Goal: Transaction & Acquisition: Subscribe to service/newsletter

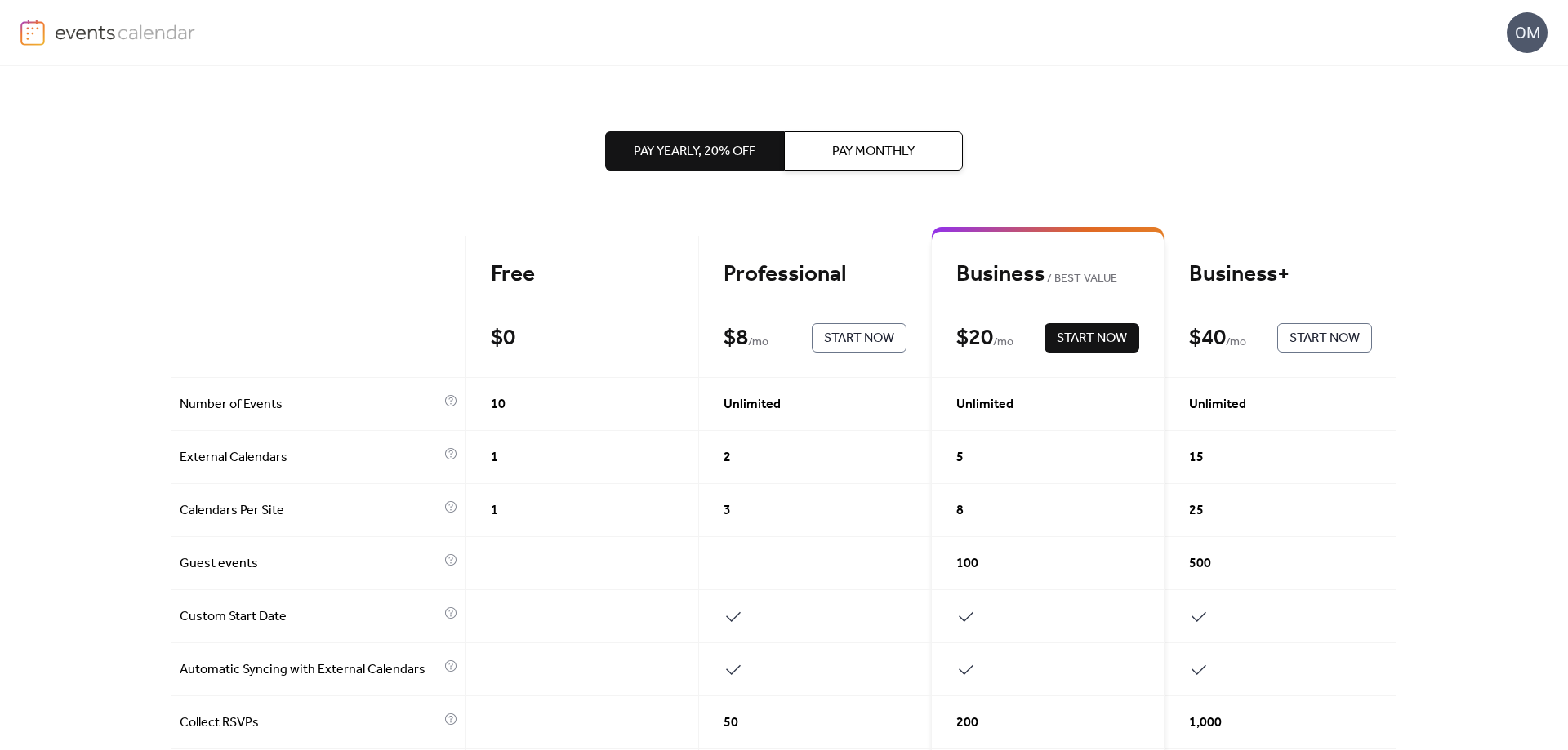
click at [743, 149] on span "Pay Yearly, 20% off" at bounding box center [693, 152] width 122 height 20
click at [1083, 337] on span "Start Now" at bounding box center [1092, 339] width 70 height 20
click at [682, 153] on span "Pay Yearly, 20% off" at bounding box center [693, 152] width 122 height 20
click at [1064, 342] on span "Start Now" at bounding box center [1092, 339] width 70 height 20
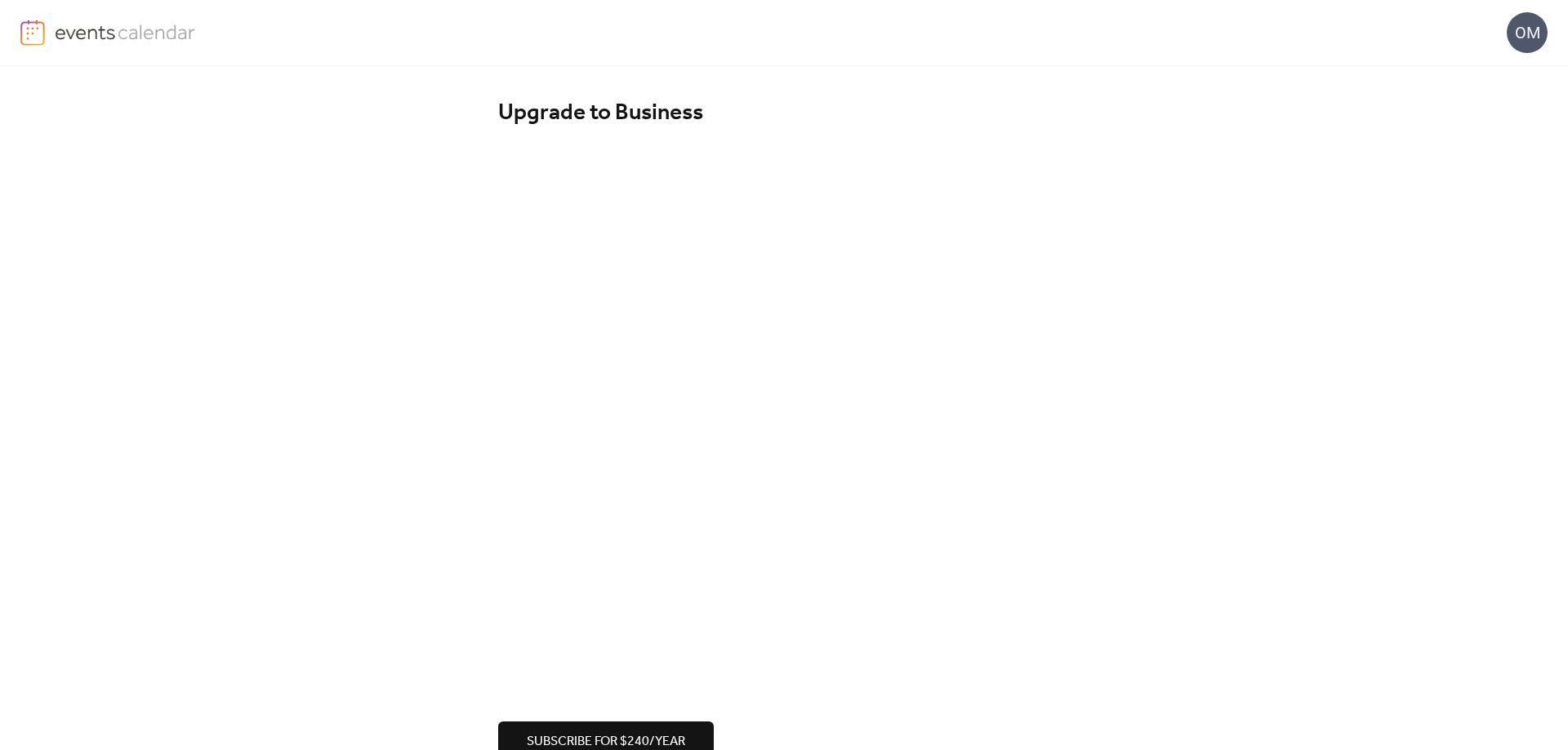
click at [1518, 31] on div "OM" at bounding box center [1527, 32] width 41 height 41
click at [1476, 75] on span "Account" at bounding box center [1494, 74] width 48 height 20
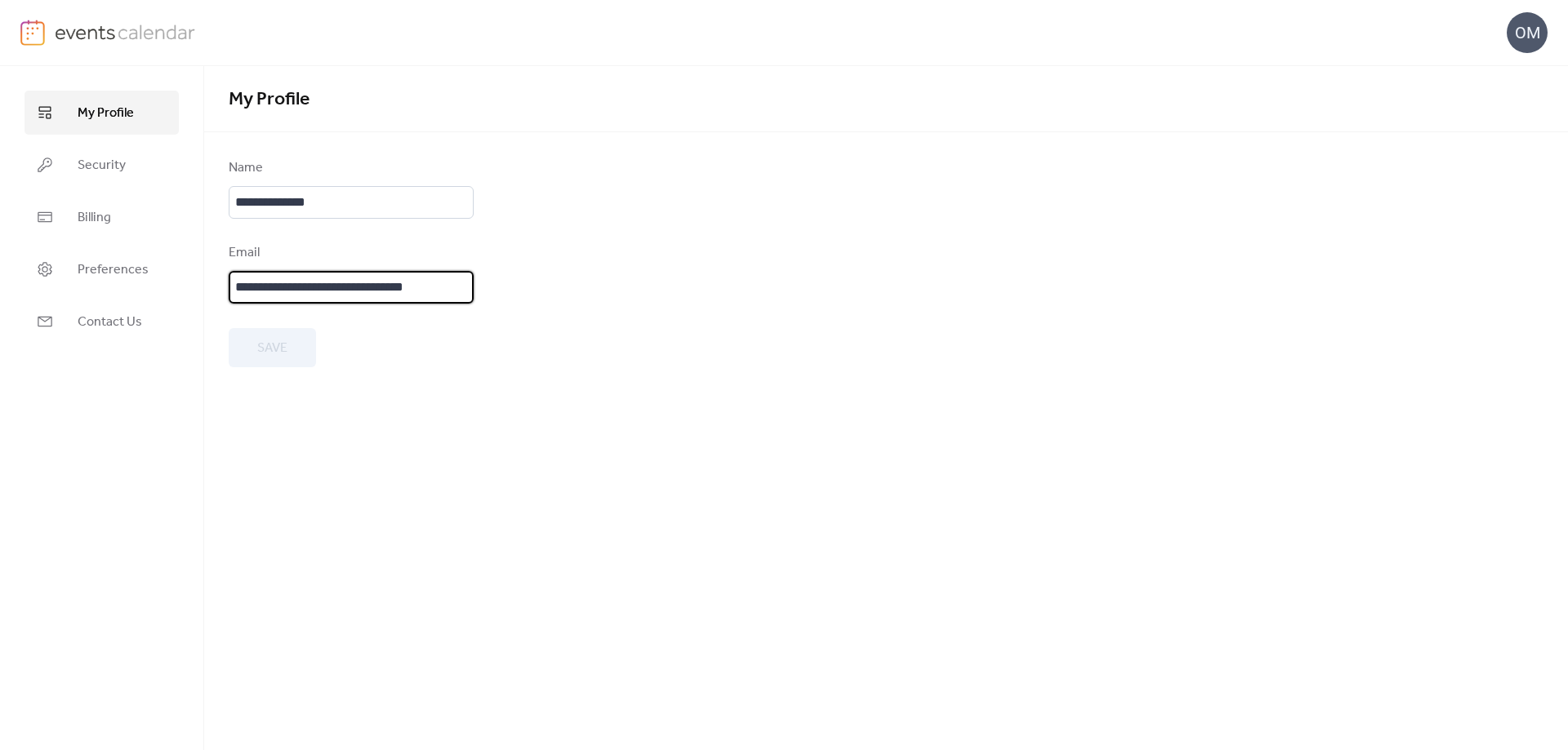
drag, startPoint x: 235, startPoint y: 287, endPoint x: 458, endPoint y: 285, distance: 223.0
click at [458, 285] on input "**********" at bounding box center [351, 287] width 245 height 32
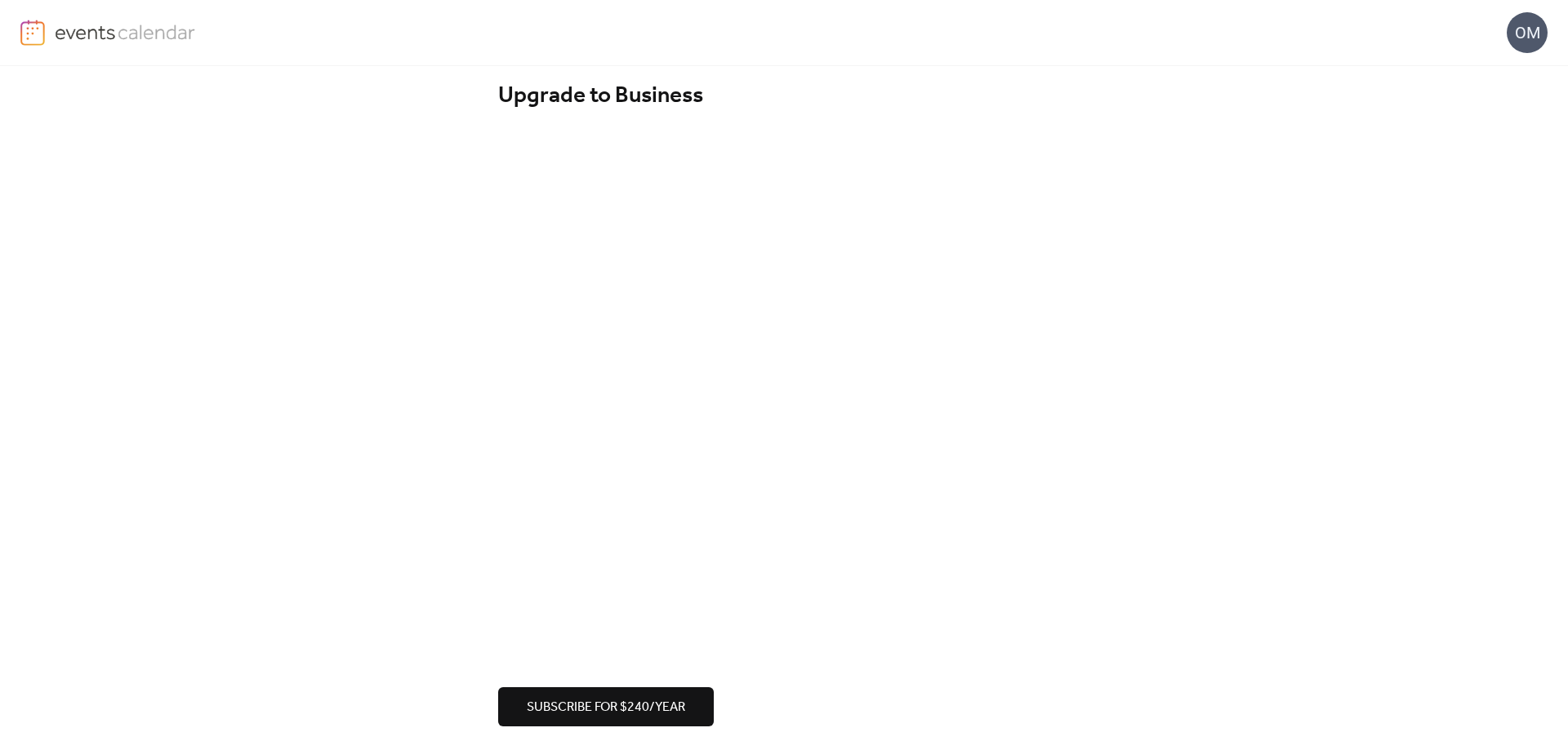
scroll to position [26, 0]
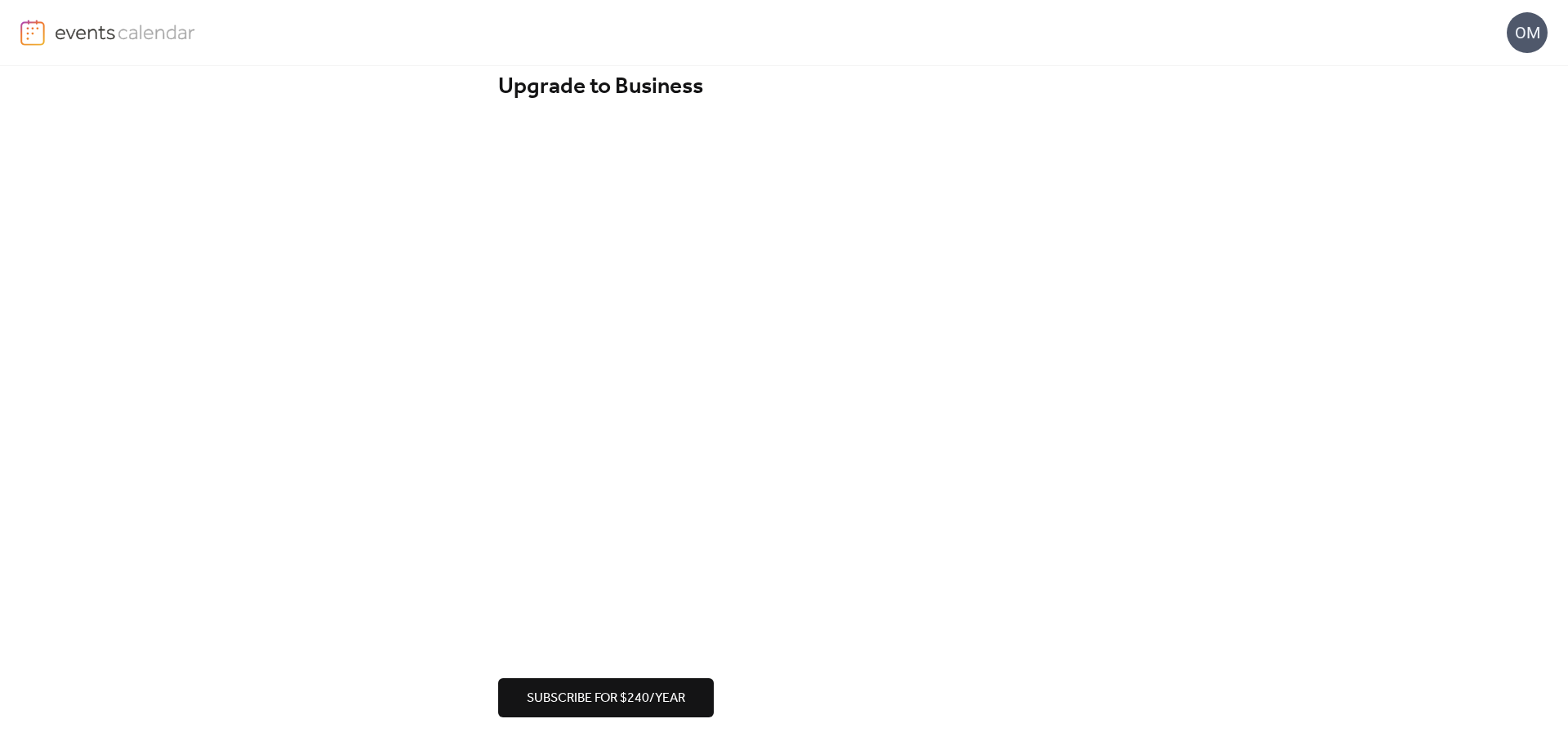
click at [590, 695] on span "Subscribe for $240/year" at bounding box center [606, 699] width 159 height 20
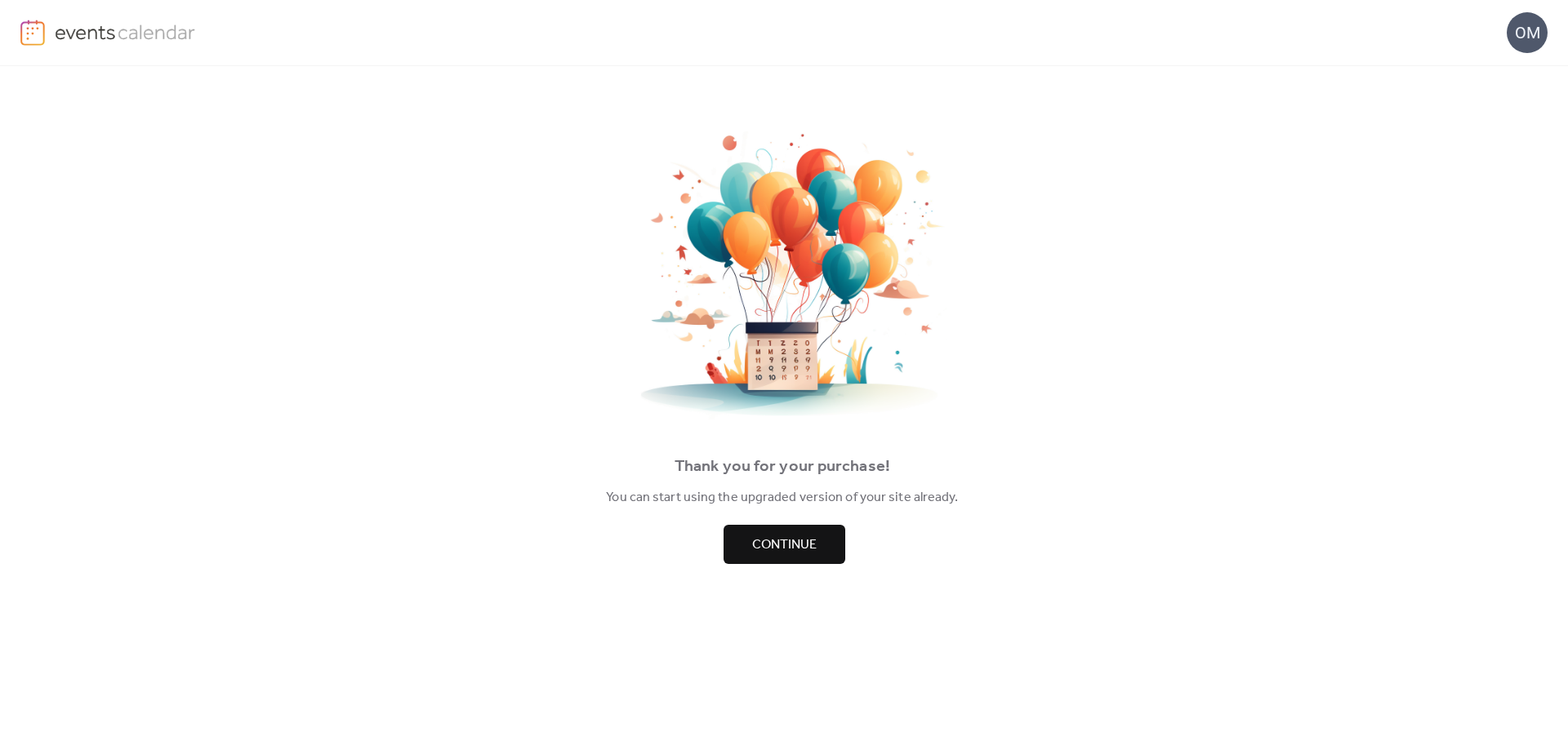
click at [800, 543] on span "Continue" at bounding box center [784, 546] width 65 height 20
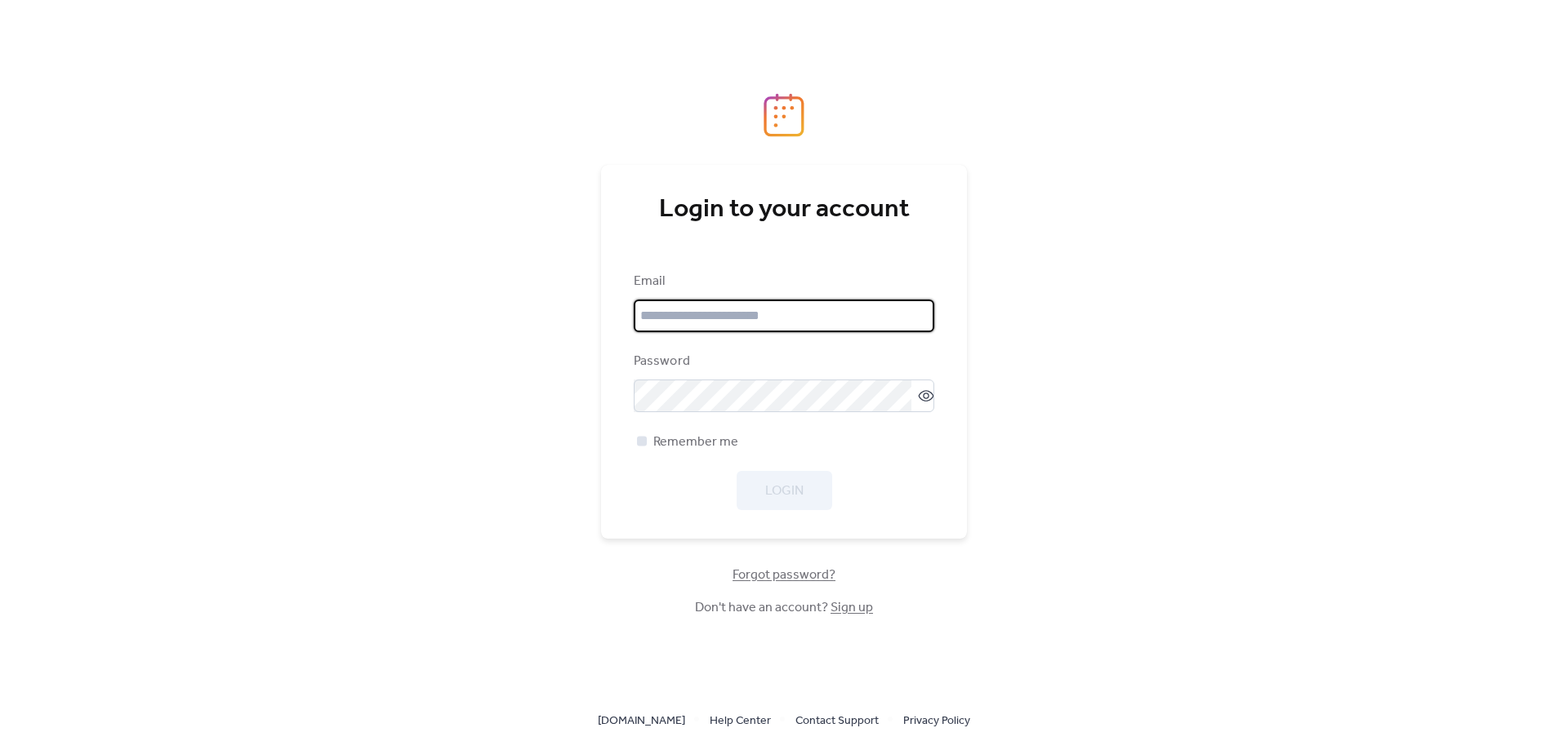
type input "**********"
click at [642, 443] on div at bounding box center [641, 440] width 10 height 10
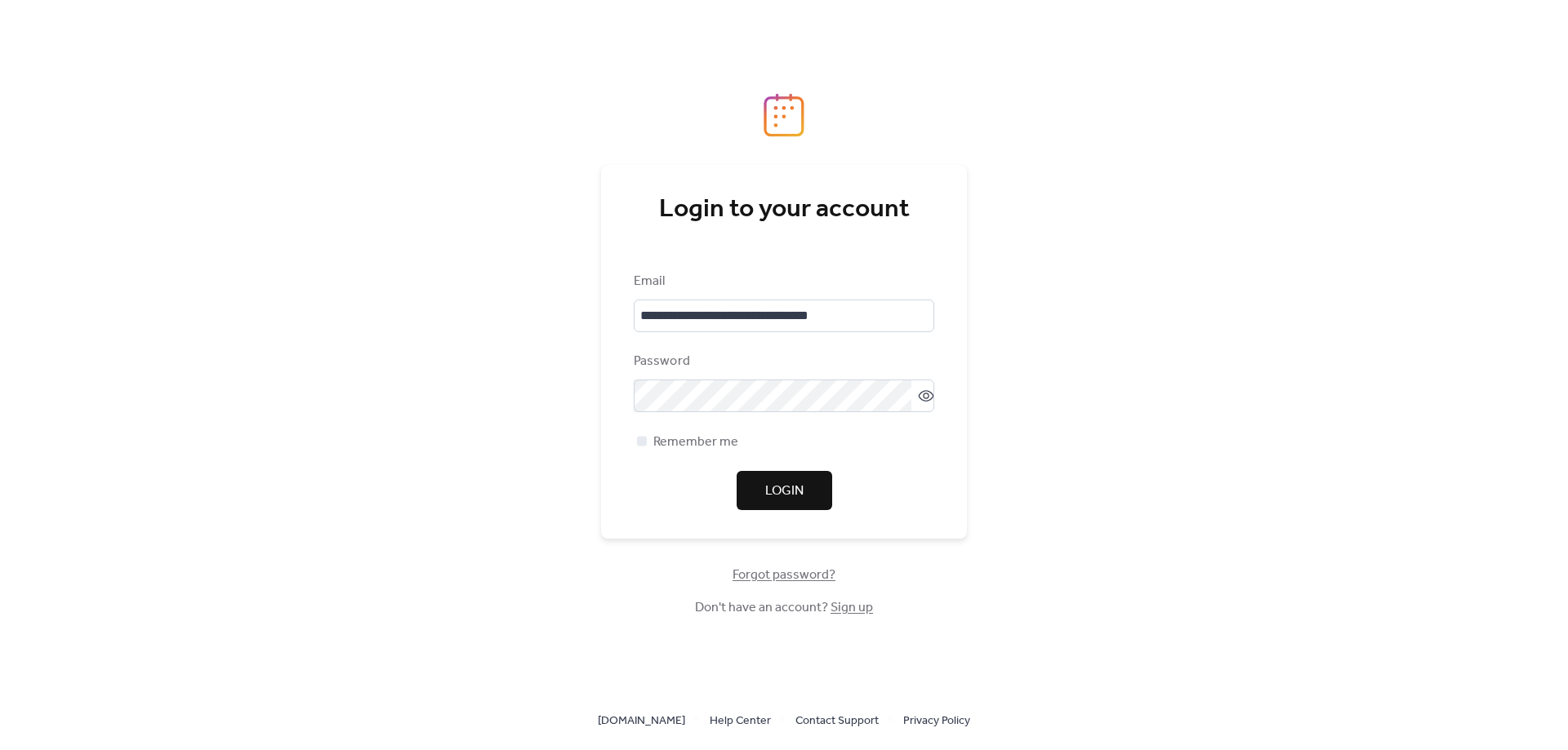
click at [794, 490] on span "Login" at bounding box center [784, 492] width 39 height 20
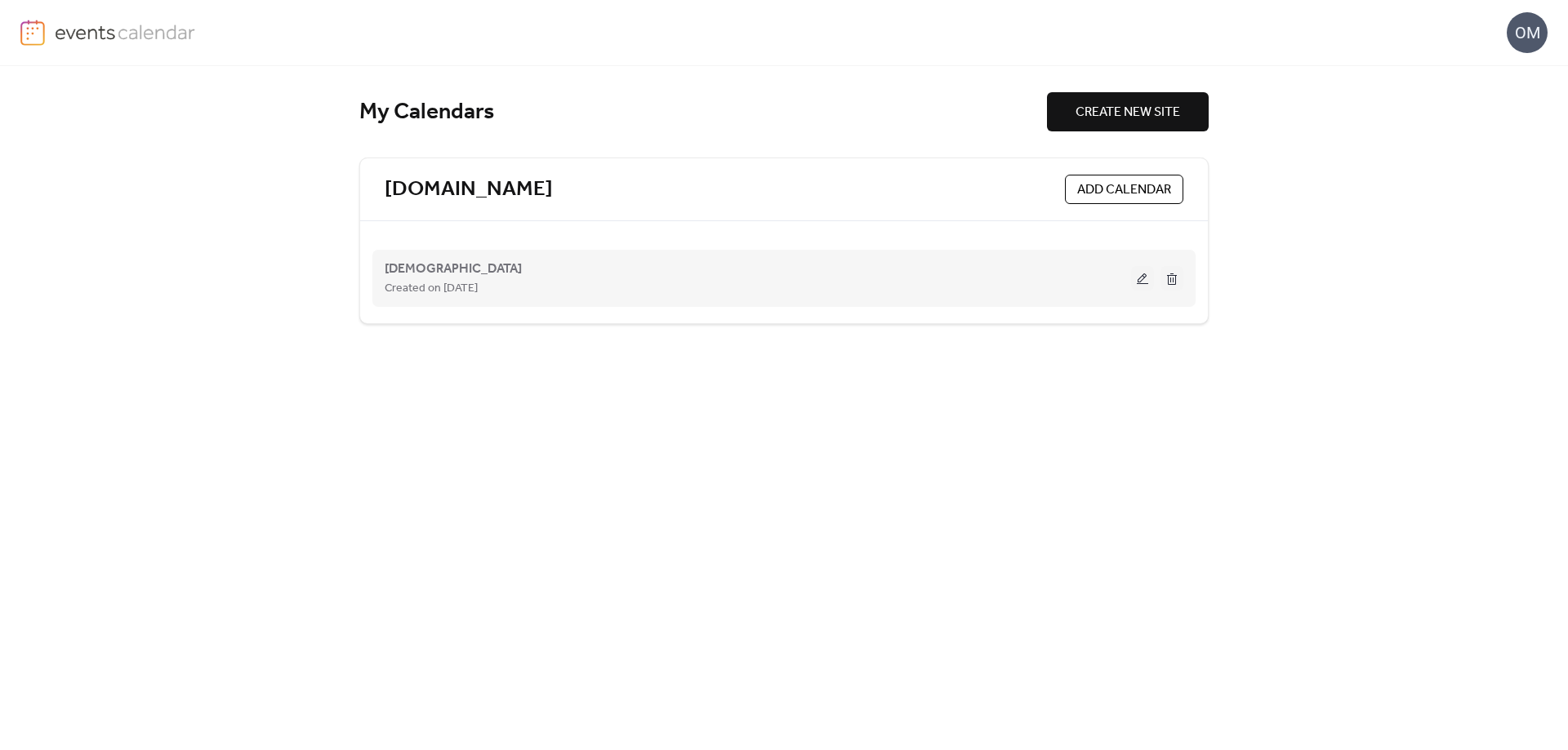
click at [1142, 280] on button at bounding box center [1142, 278] width 23 height 24
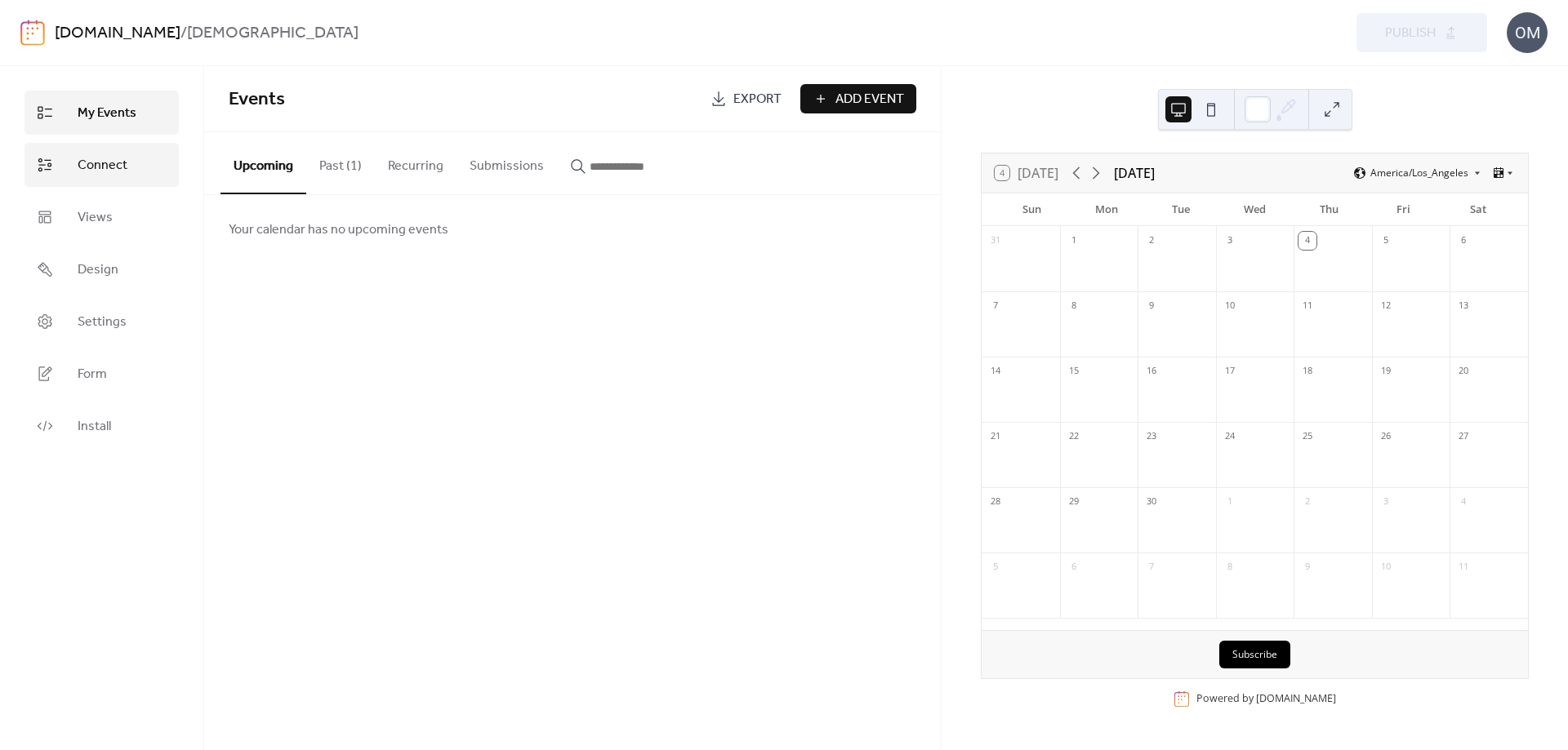
click at [99, 161] on span "Connect" at bounding box center [102, 166] width 50 height 20
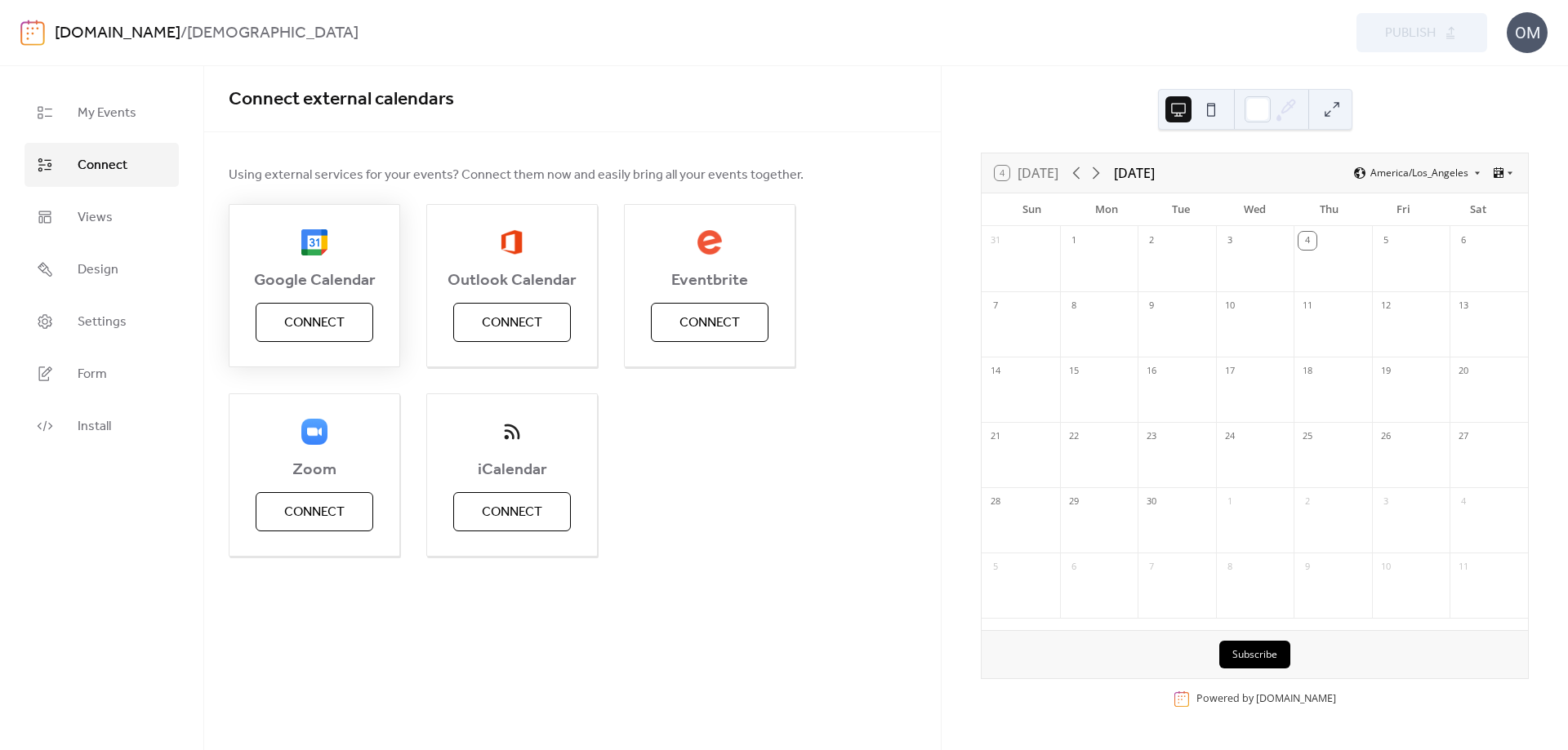
click at [314, 325] on span "Connect" at bounding box center [313, 323] width 60 height 20
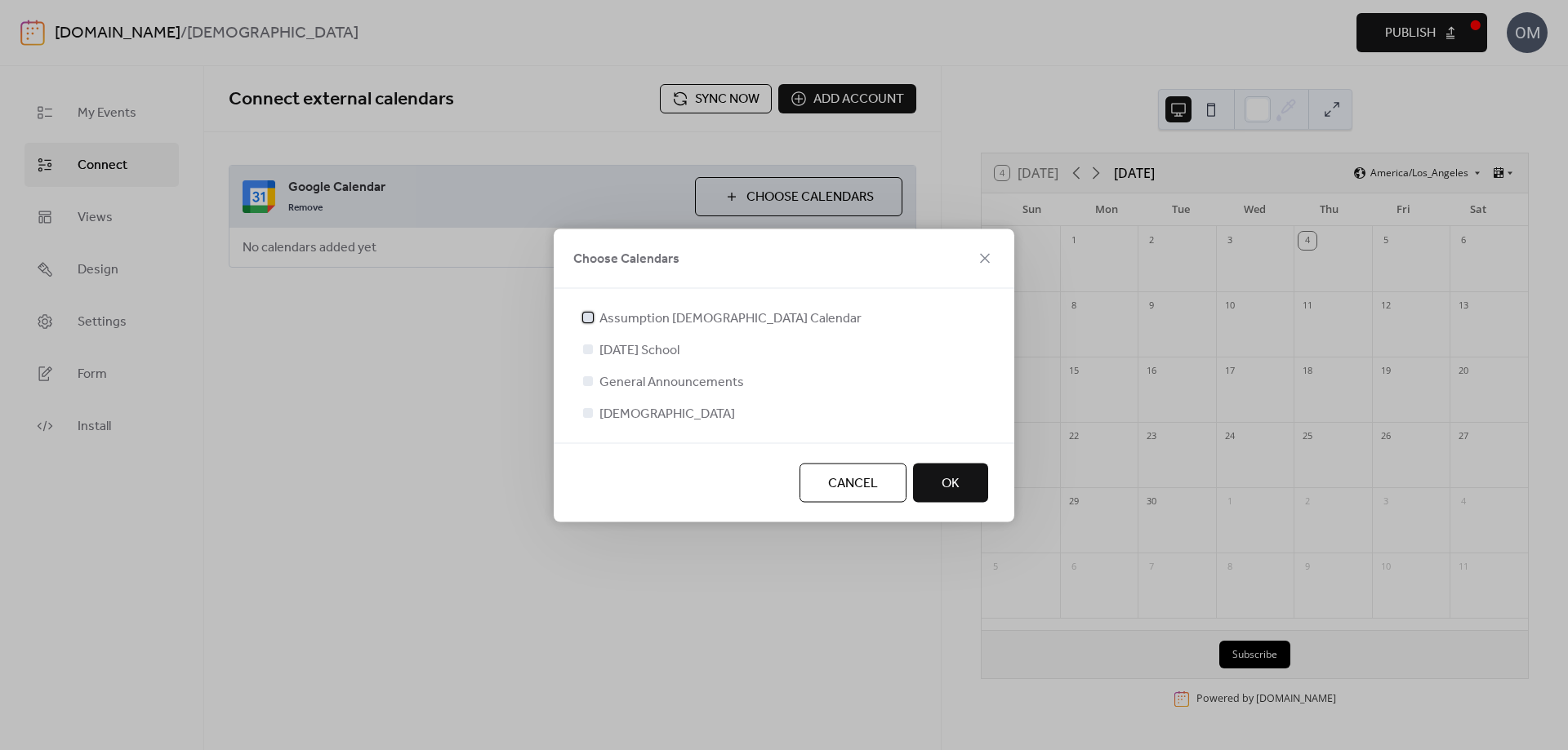
click at [590, 319] on div at bounding box center [587, 316] width 10 height 10
click at [590, 316] on icon at bounding box center [587, 316] width 6 height 6
click at [585, 350] on div at bounding box center [587, 348] width 10 height 10
click at [589, 380] on div at bounding box center [587, 380] width 10 height 10
click at [587, 415] on div at bounding box center [587, 411] width 10 height 10
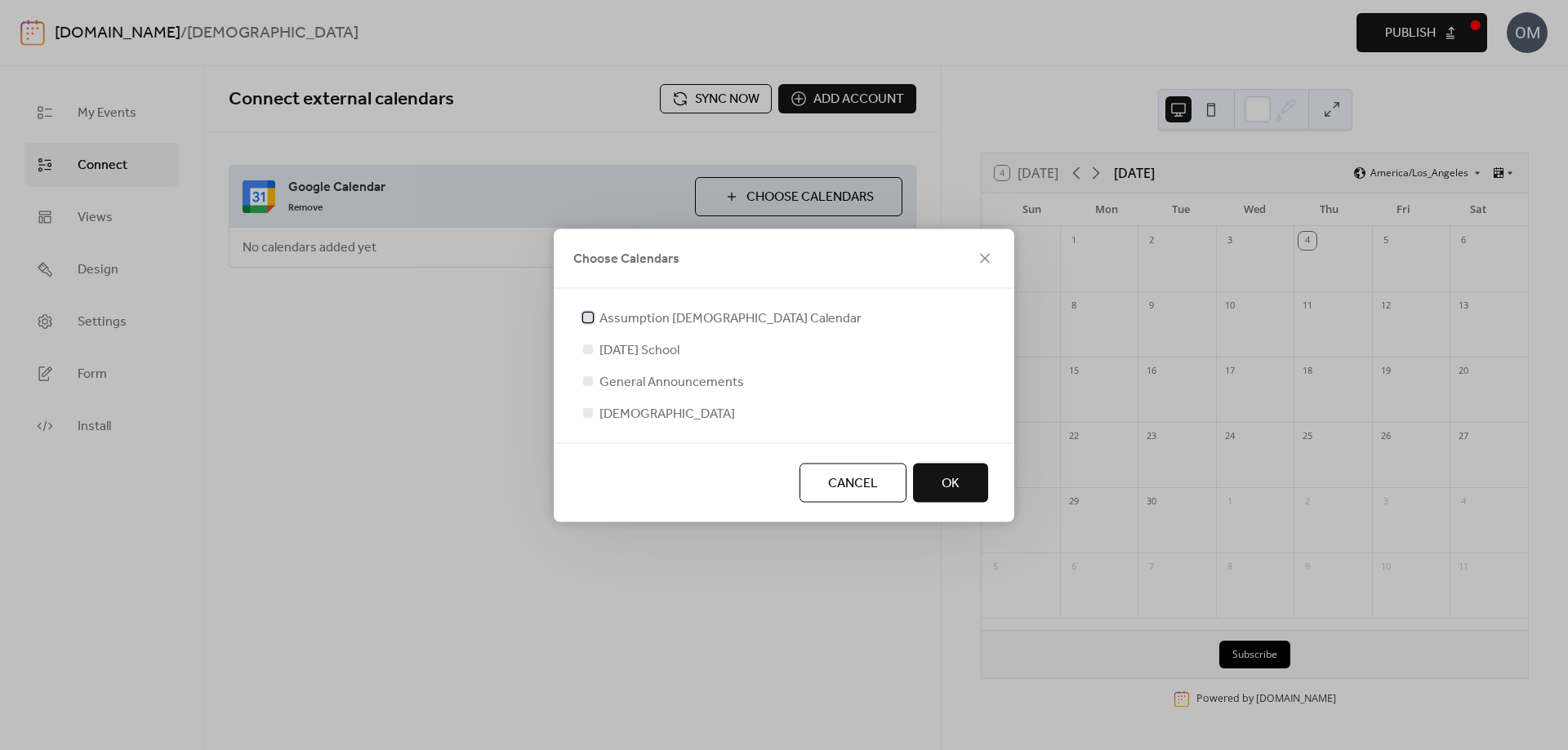
click at [588, 321] on div at bounding box center [587, 316] width 10 height 10
click at [960, 478] on button "OK" at bounding box center [950, 483] width 75 height 40
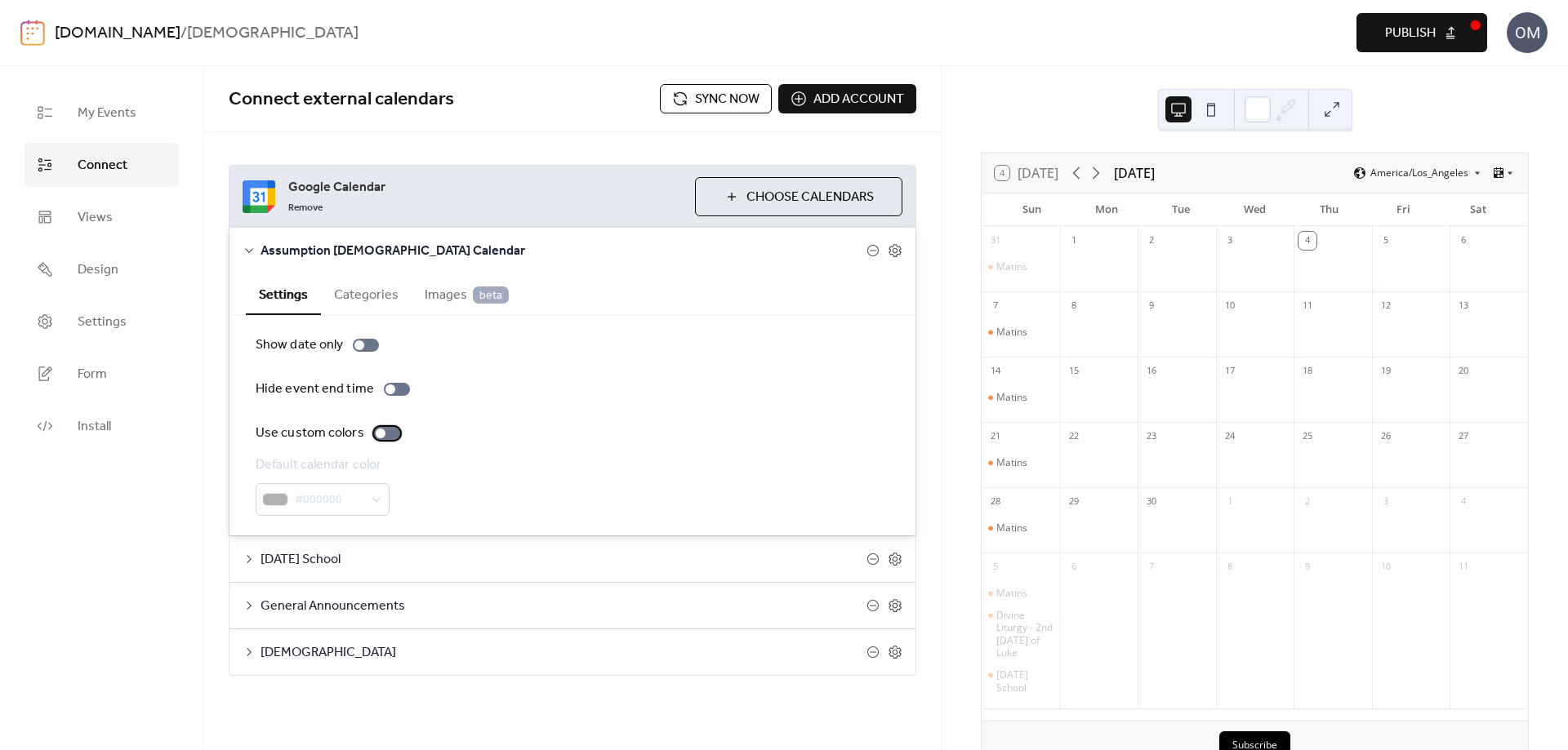
click at [374, 432] on div at bounding box center [386, 433] width 26 height 14
click at [391, 435] on div at bounding box center [394, 433] width 10 height 10
click at [376, 432] on div at bounding box center [380, 433] width 10 height 10
click at [377, 293] on button "Categories" at bounding box center [366, 294] width 91 height 40
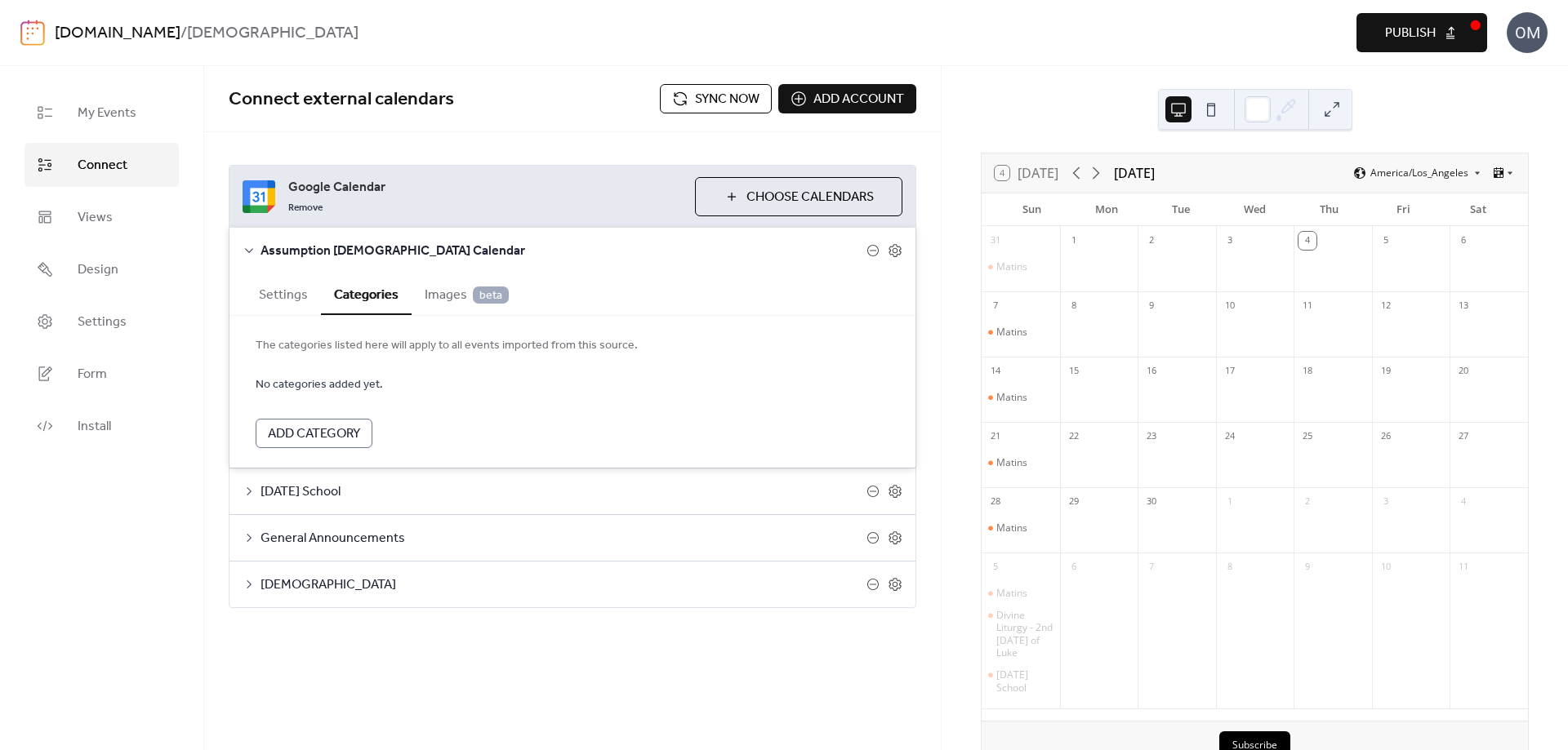
click at [272, 295] on button "Settings" at bounding box center [283, 294] width 75 height 40
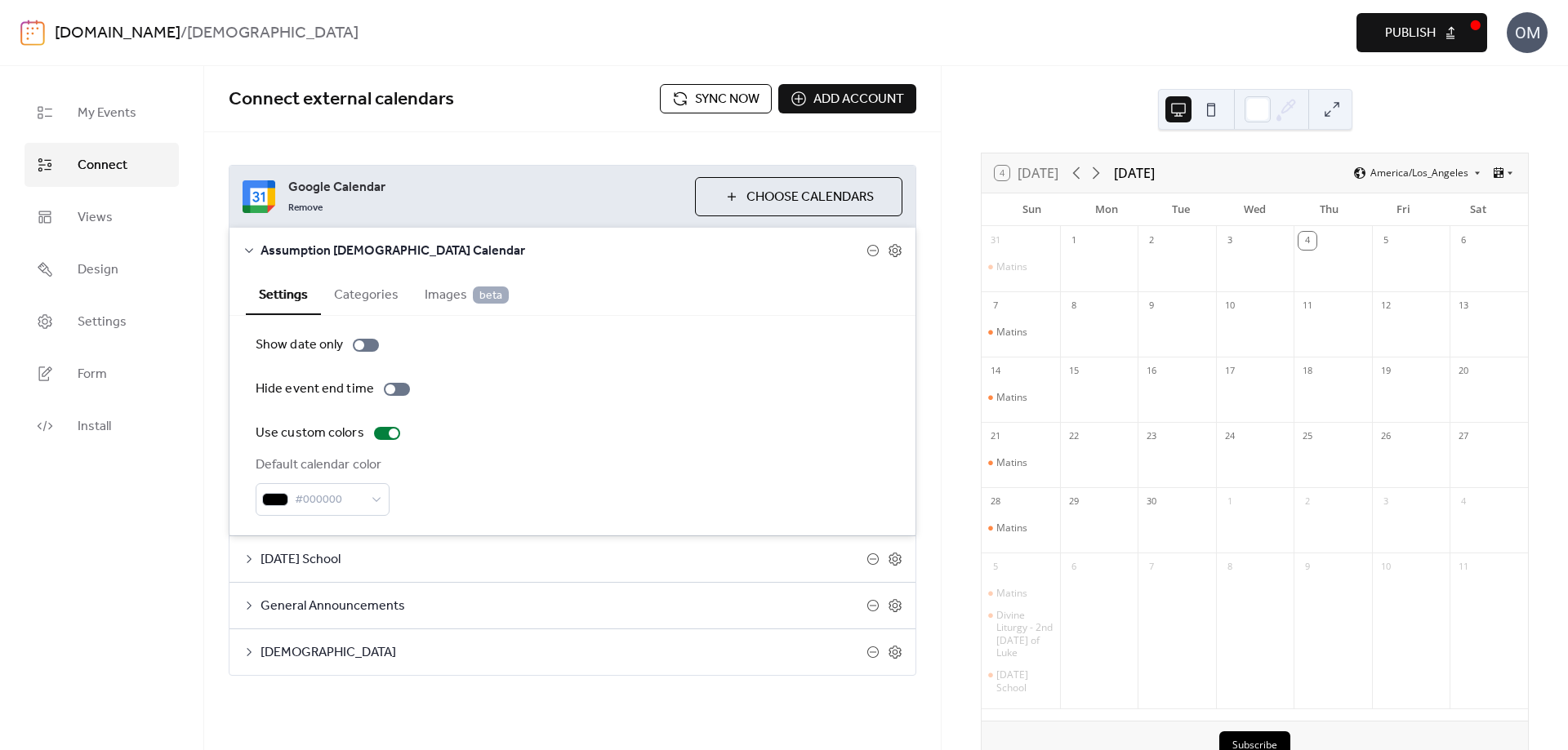
click at [254, 248] on icon at bounding box center [249, 250] width 14 height 14
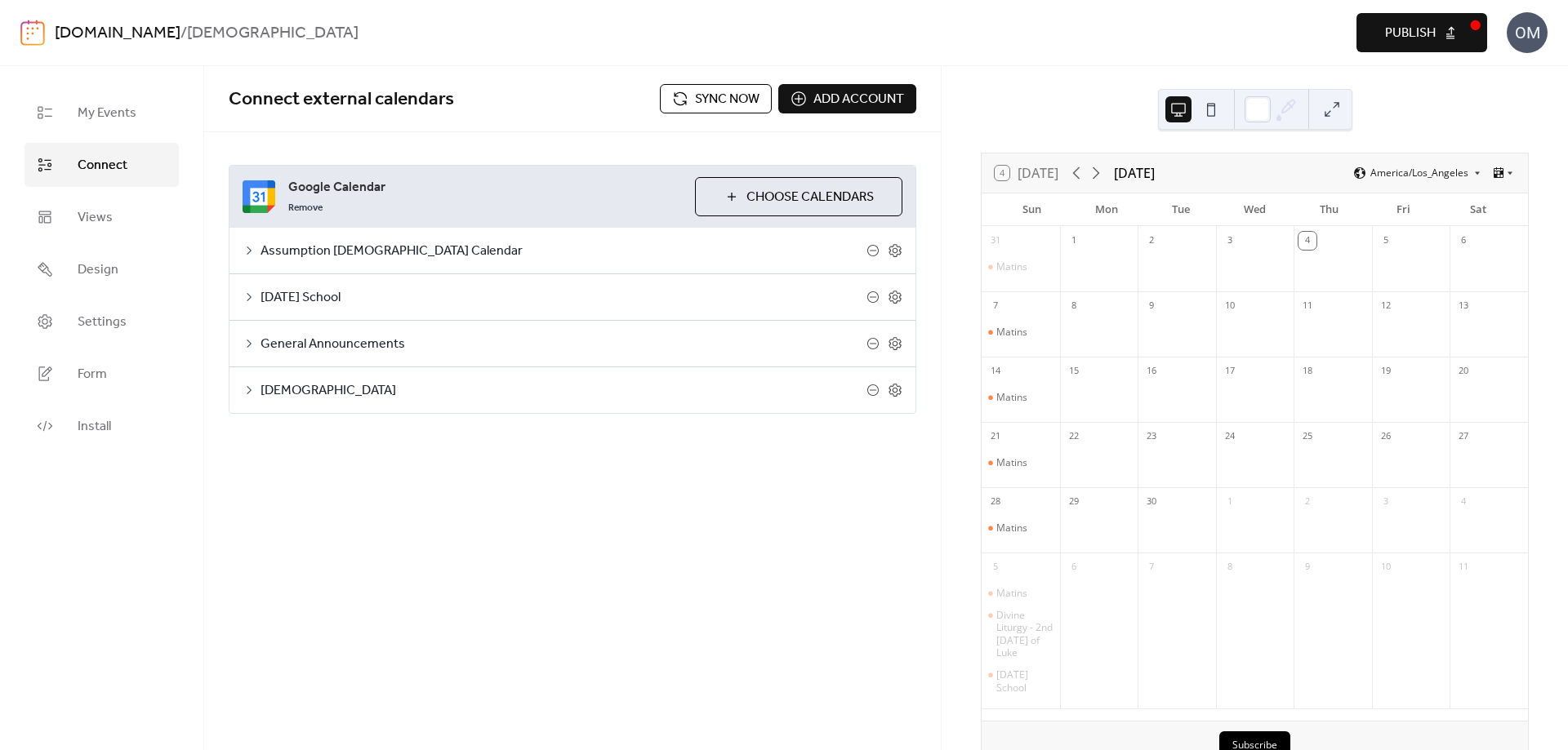
click at [268, 293] on span "Sunday School" at bounding box center [563, 298] width 606 height 20
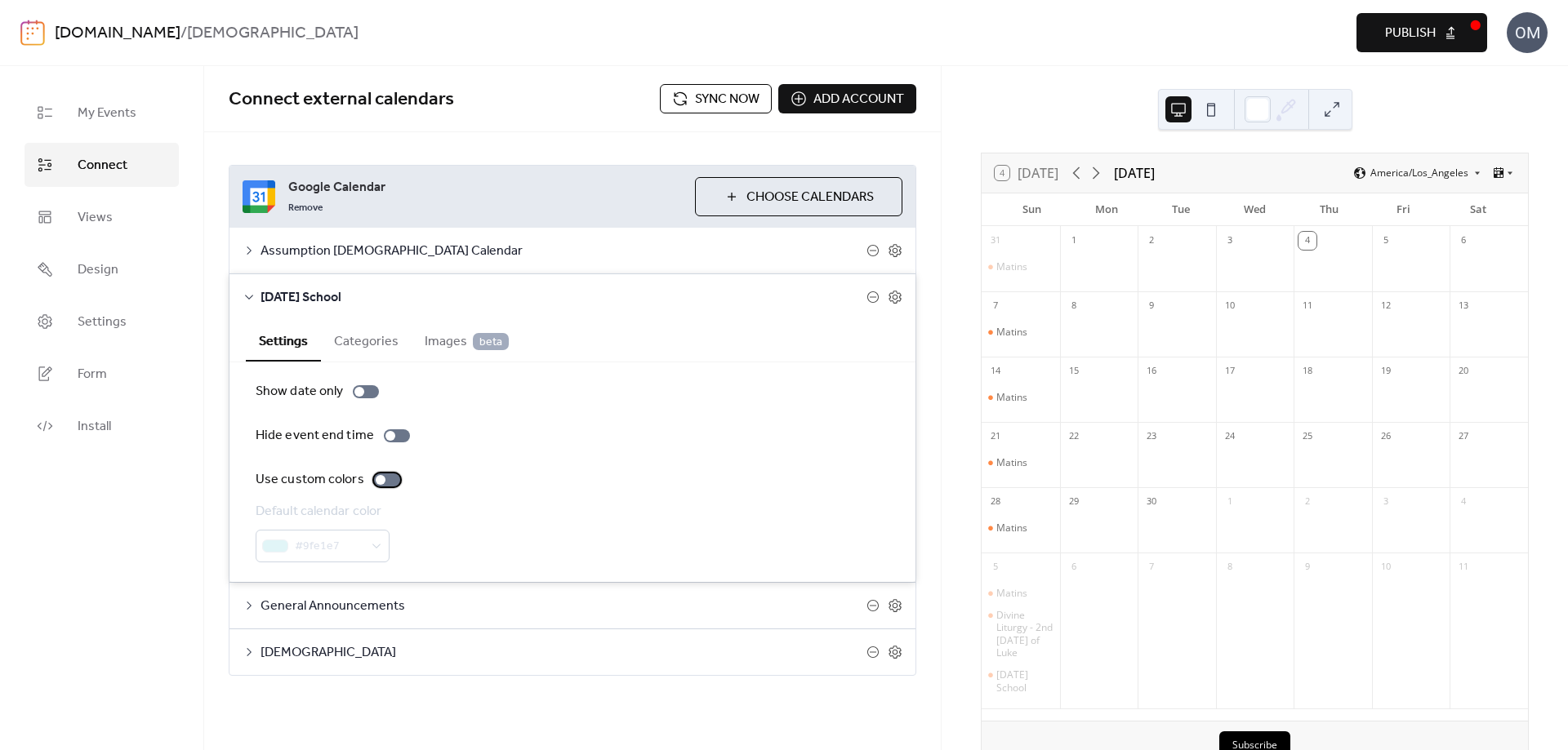
click at [376, 478] on div at bounding box center [380, 480] width 10 height 10
click at [249, 294] on icon at bounding box center [249, 297] width 14 height 14
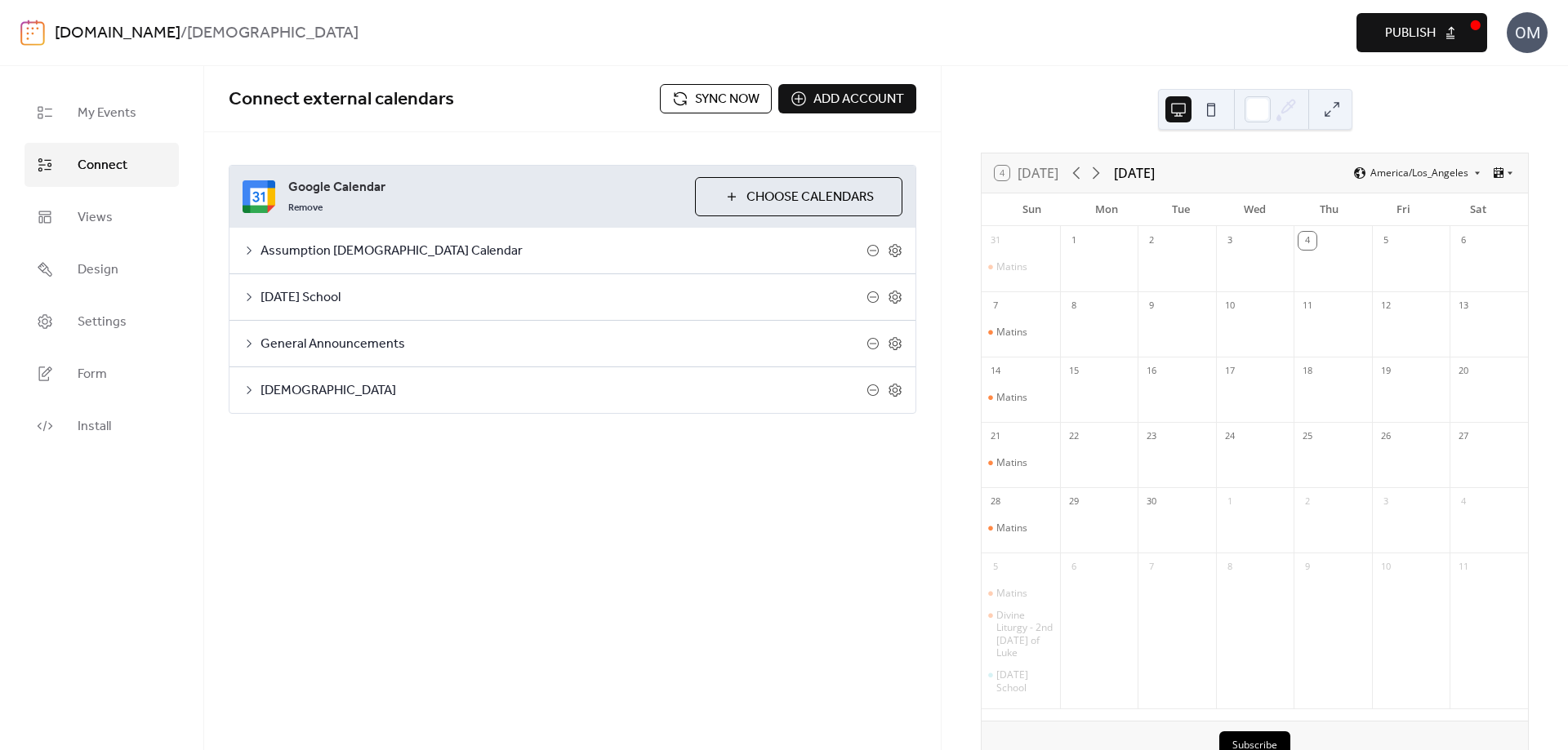
click at [249, 344] on icon at bounding box center [249, 343] width 14 height 14
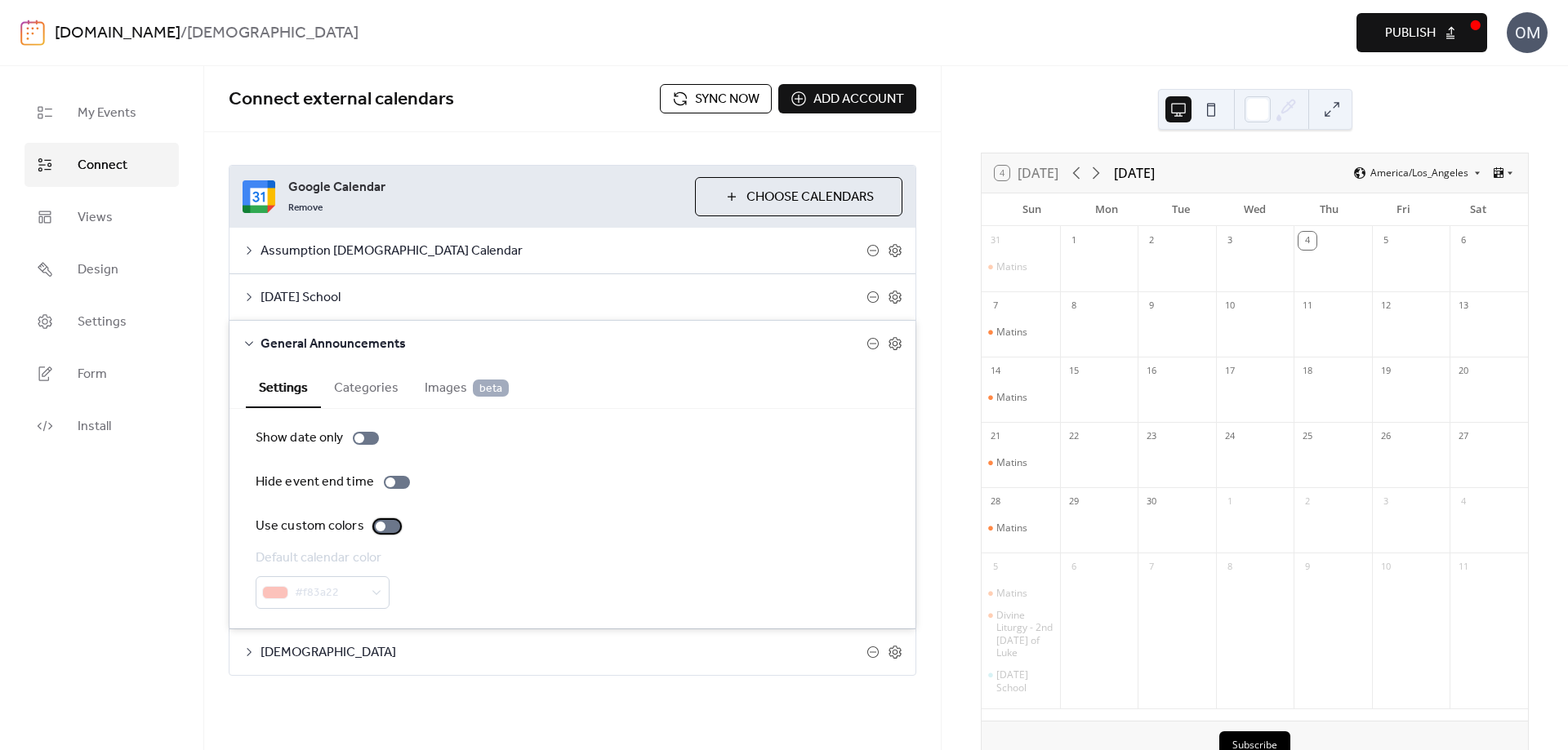
click at [379, 523] on div at bounding box center [380, 526] width 10 height 10
click at [249, 343] on icon at bounding box center [249, 343] width 14 height 14
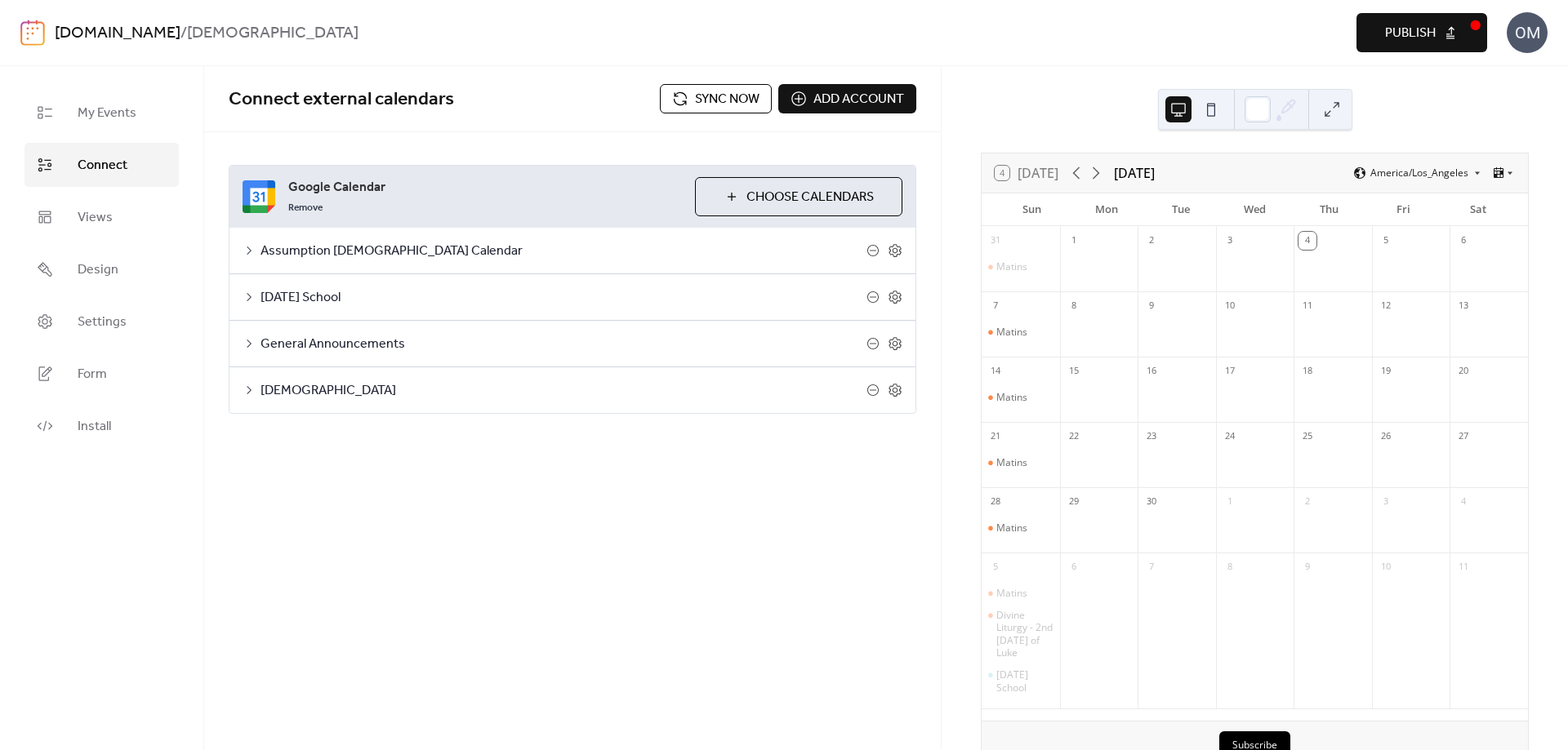
click at [247, 392] on icon at bounding box center [249, 390] width 14 height 14
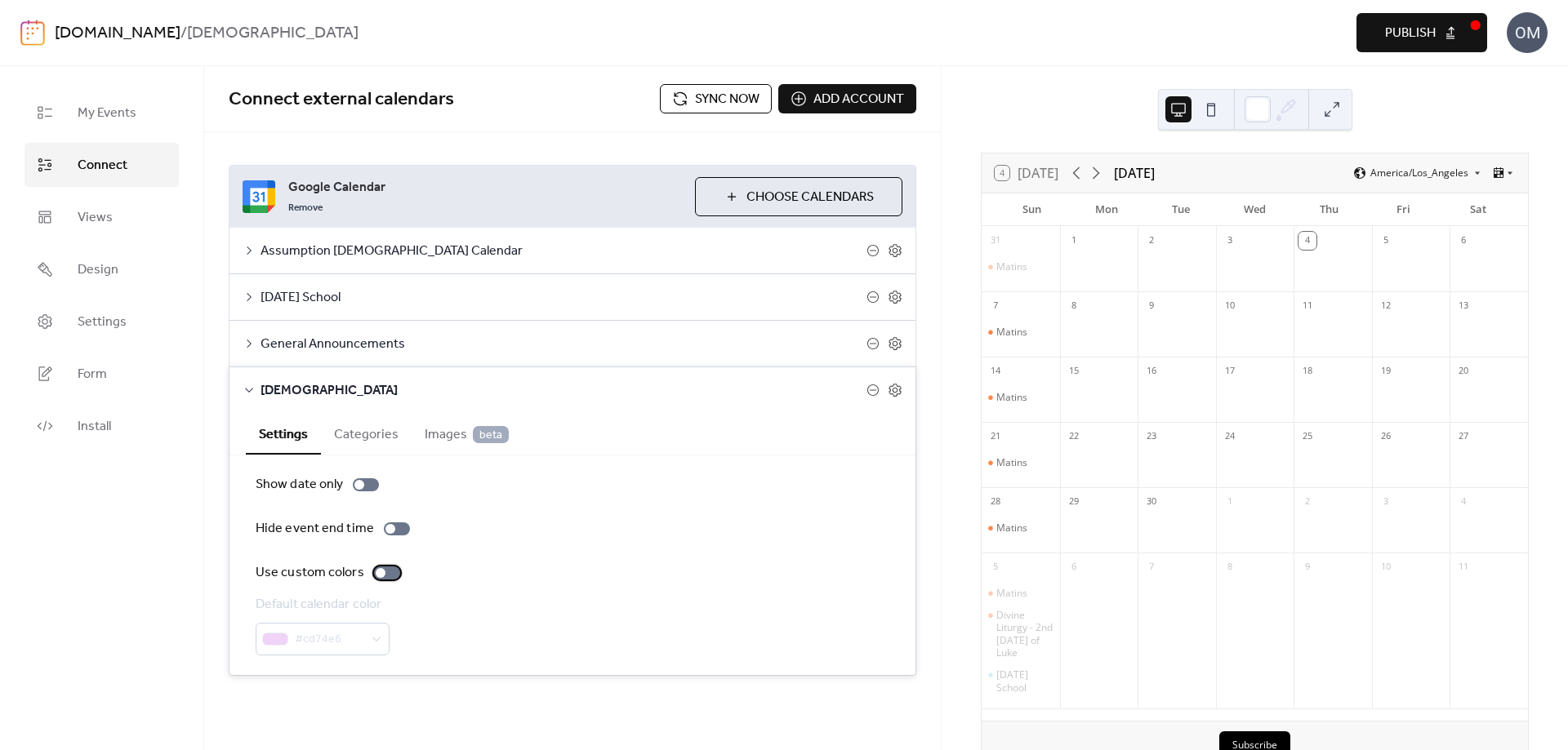
click at [381, 565] on label "Use custom colors" at bounding box center [331, 574] width 151 height 20
click at [377, 635] on div "#cd74e6" at bounding box center [322, 639] width 134 height 32
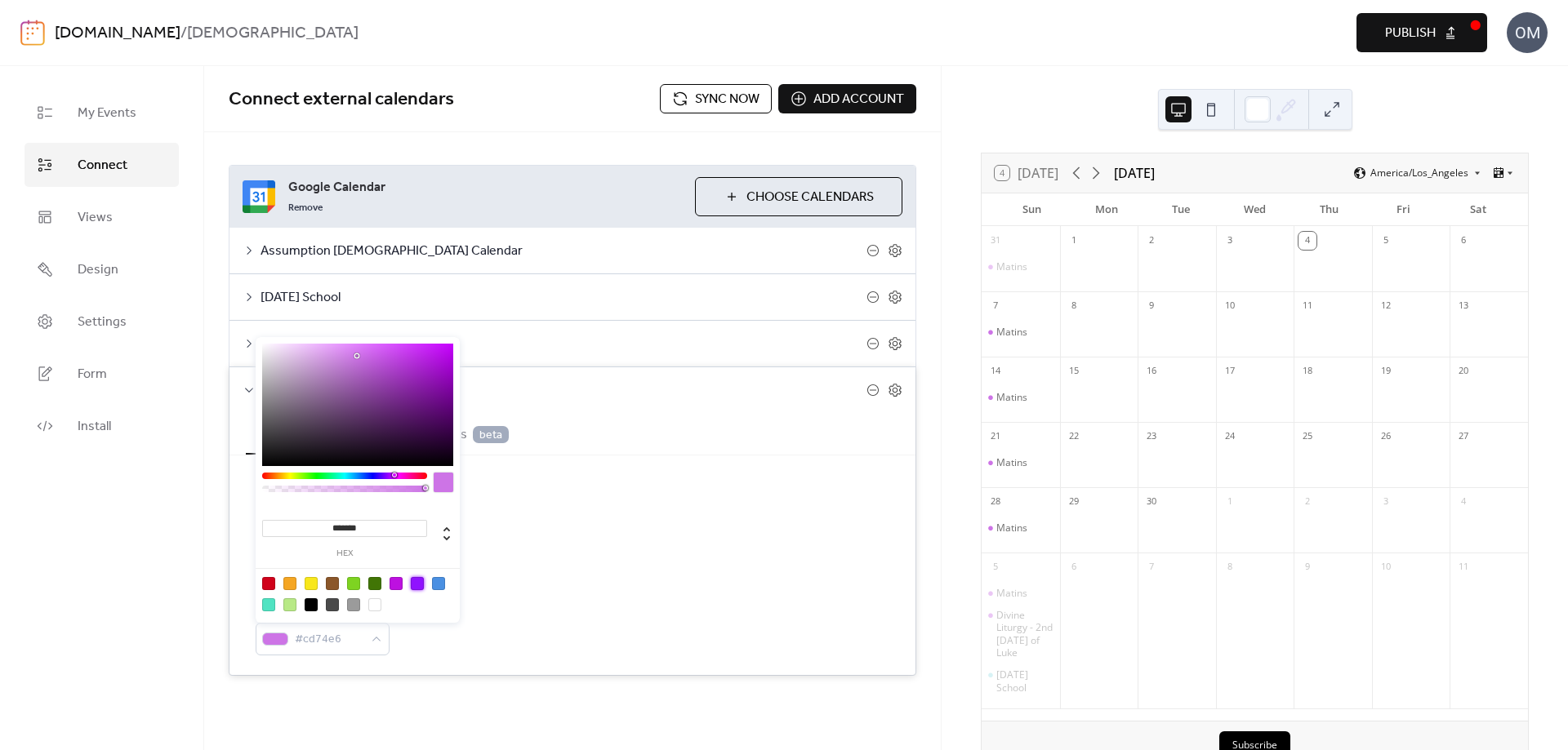
click at [417, 583] on div at bounding box center [417, 583] width 14 height 14
type input "*******"
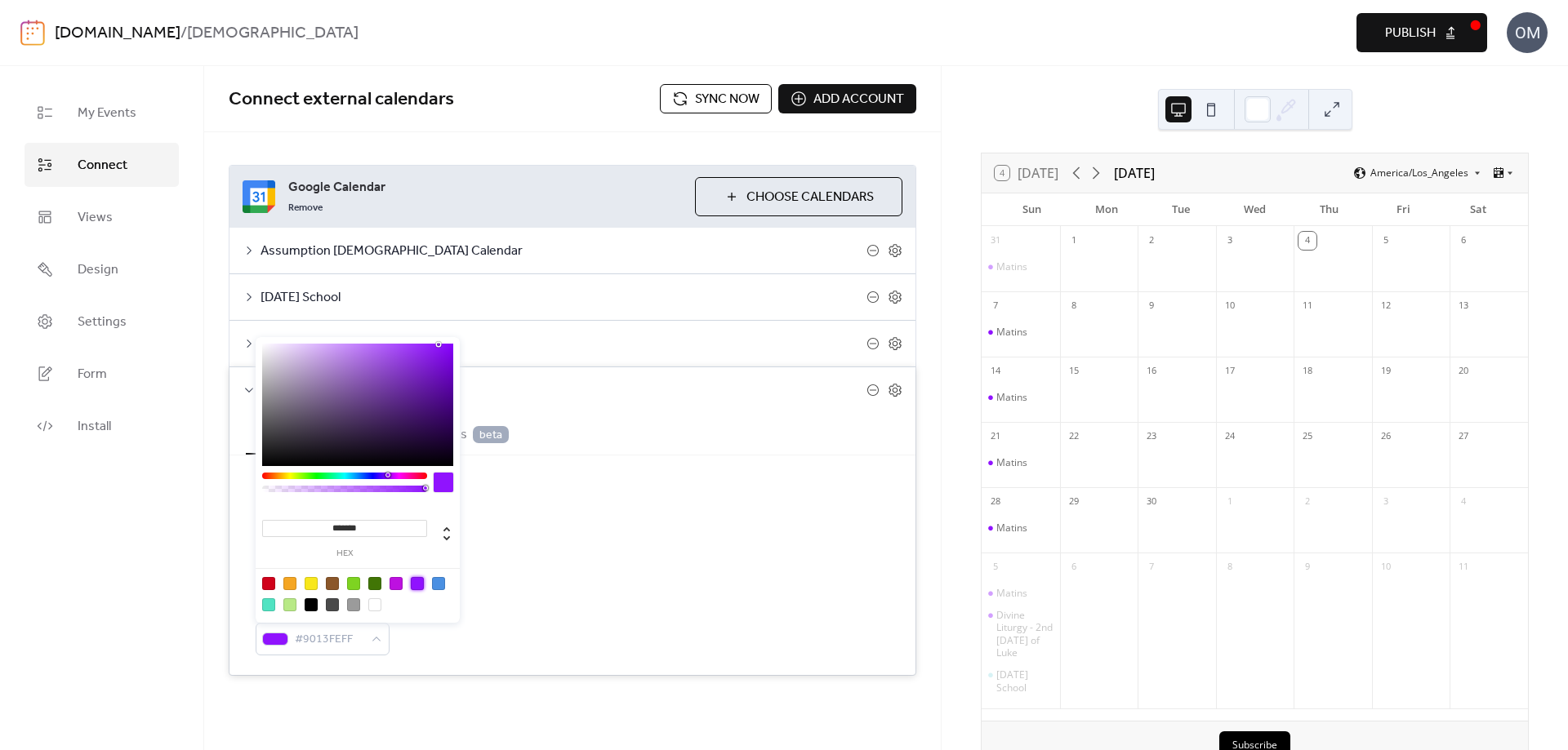
click at [651, 538] on div "Hide event end time" at bounding box center [572, 529] width 633 height 20
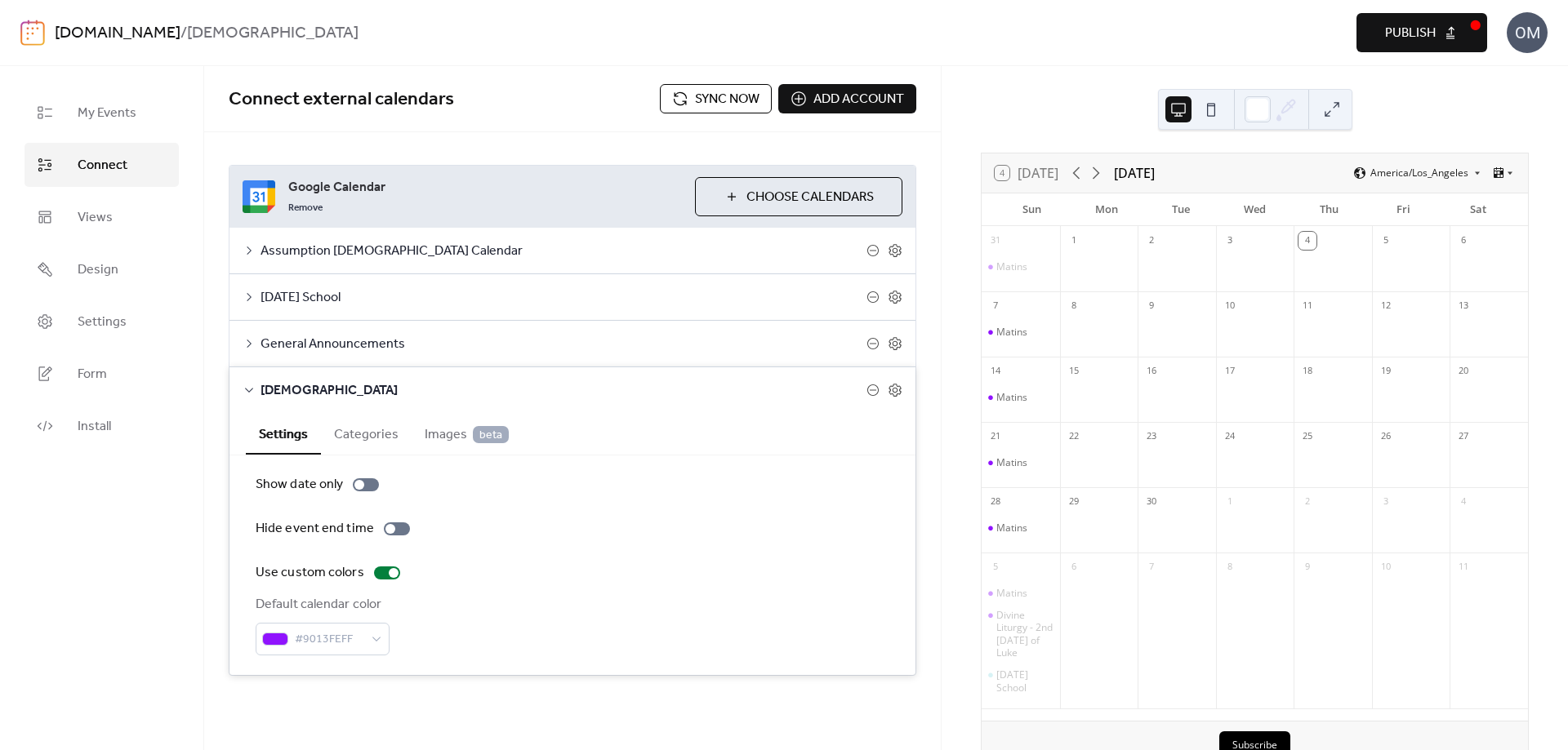
click at [249, 391] on icon at bounding box center [249, 390] width 8 height 5
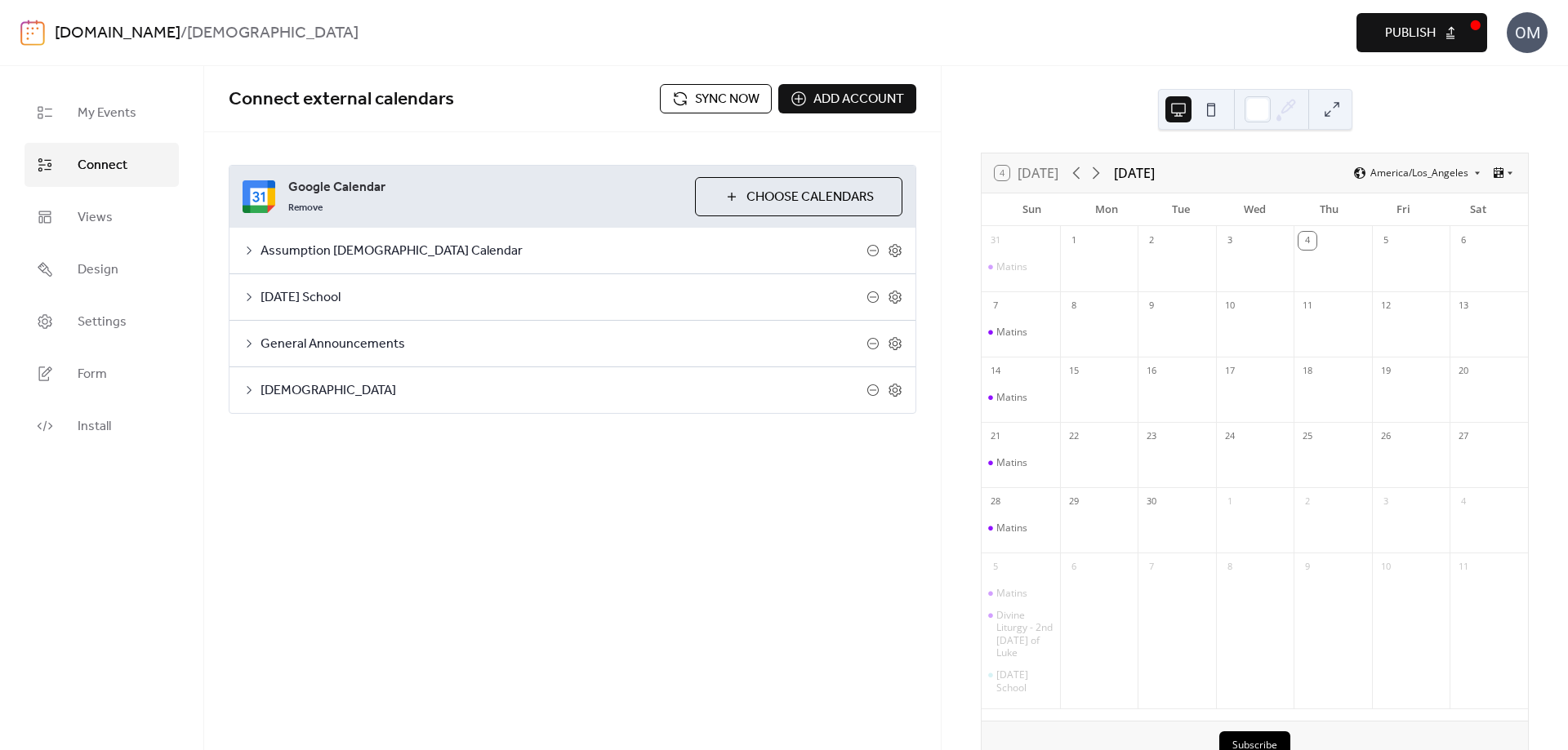
click at [721, 99] on span "Sync now" at bounding box center [727, 100] width 65 height 20
click at [1095, 176] on icon at bounding box center [1096, 173] width 20 height 20
click at [1451, 32] on button "Publish" at bounding box center [1421, 33] width 131 height 40
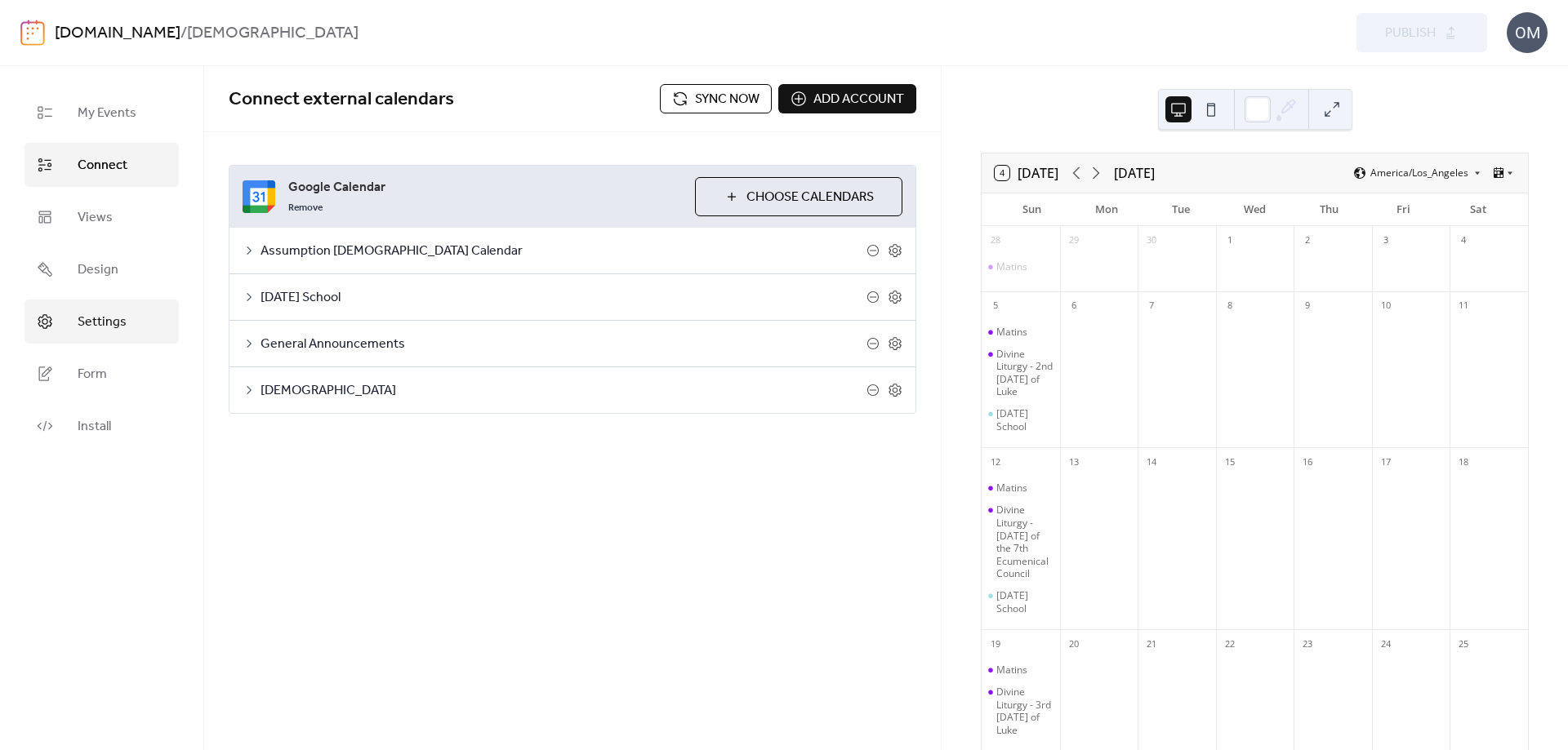
click at [105, 321] on span "Settings" at bounding box center [102, 322] width 49 height 20
